Goal: Find specific page/section: Find specific page/section

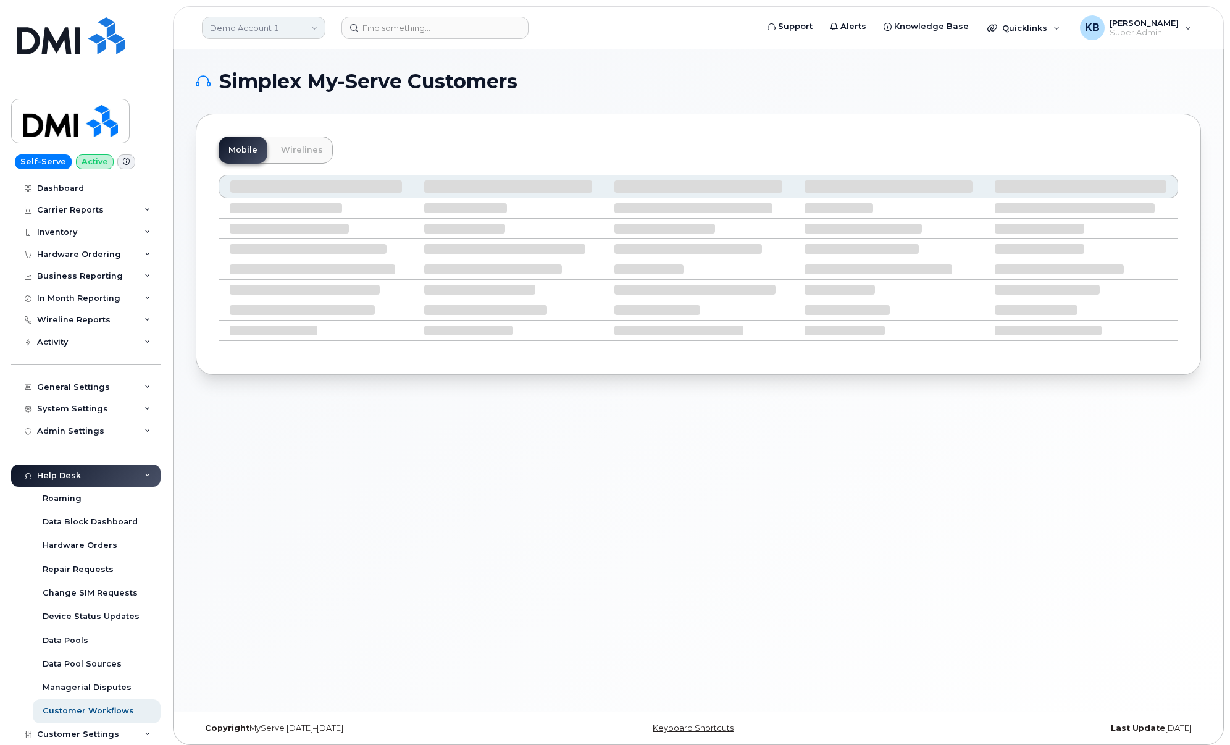
click at [269, 25] on link "Demo Account 1" at bounding box center [264, 28] width 124 height 22
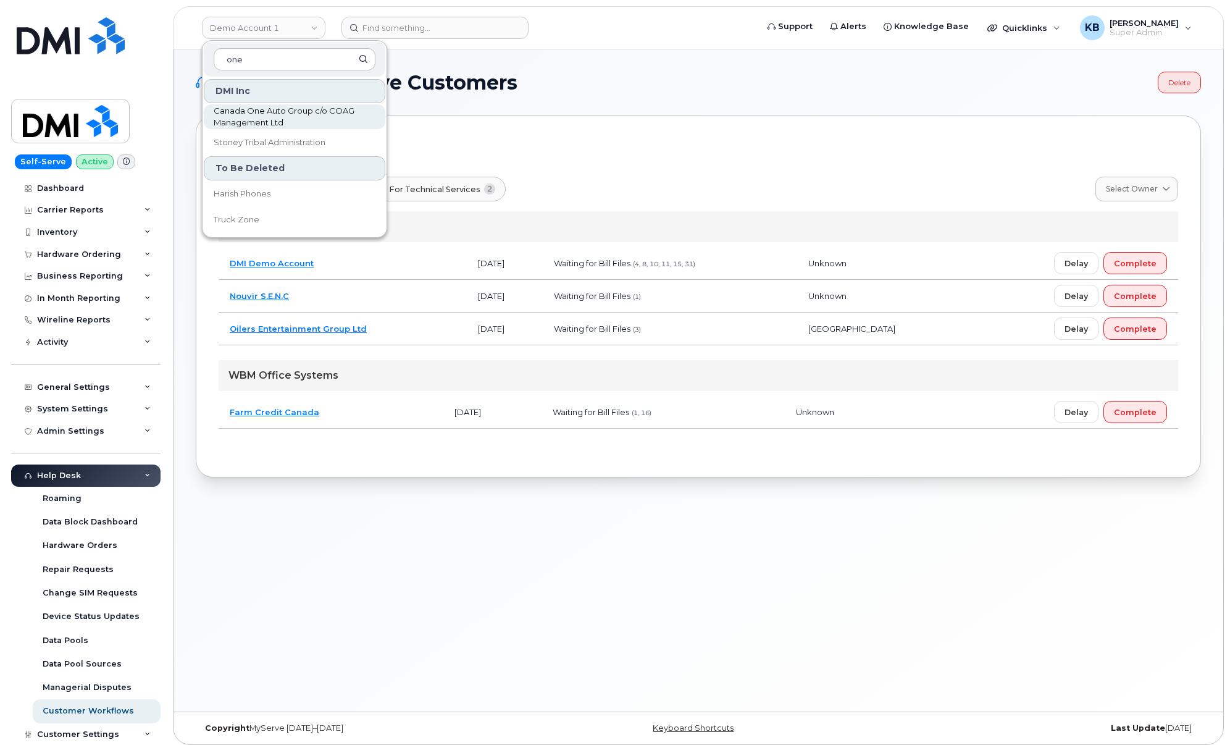
type input "one"
click at [269, 112] on span "Canada One Auto Group c/o COAG Management Ltd" at bounding box center [285, 117] width 142 height 24
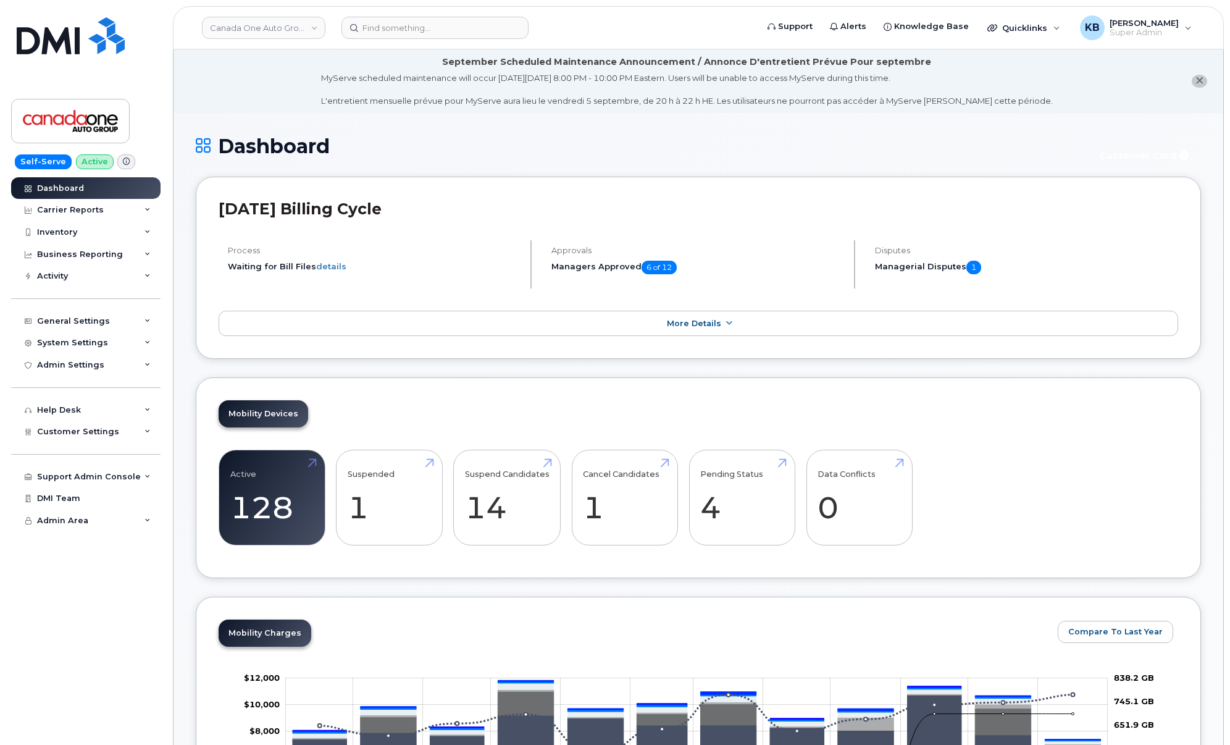
drag, startPoint x: 1227, startPoint y: 151, endPoint x: 1160, endPoint y: 559, distance: 413.6
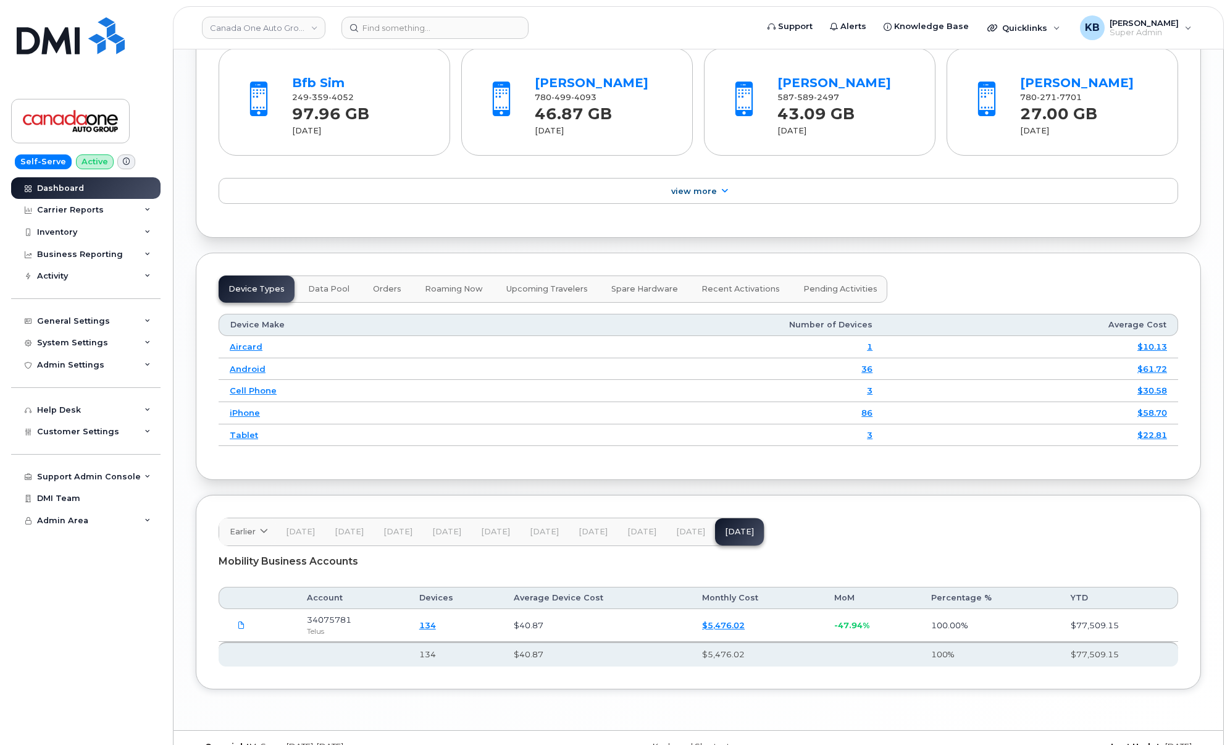
scroll to position [1374, 0]
